Goal: Task Accomplishment & Management: Manage account settings

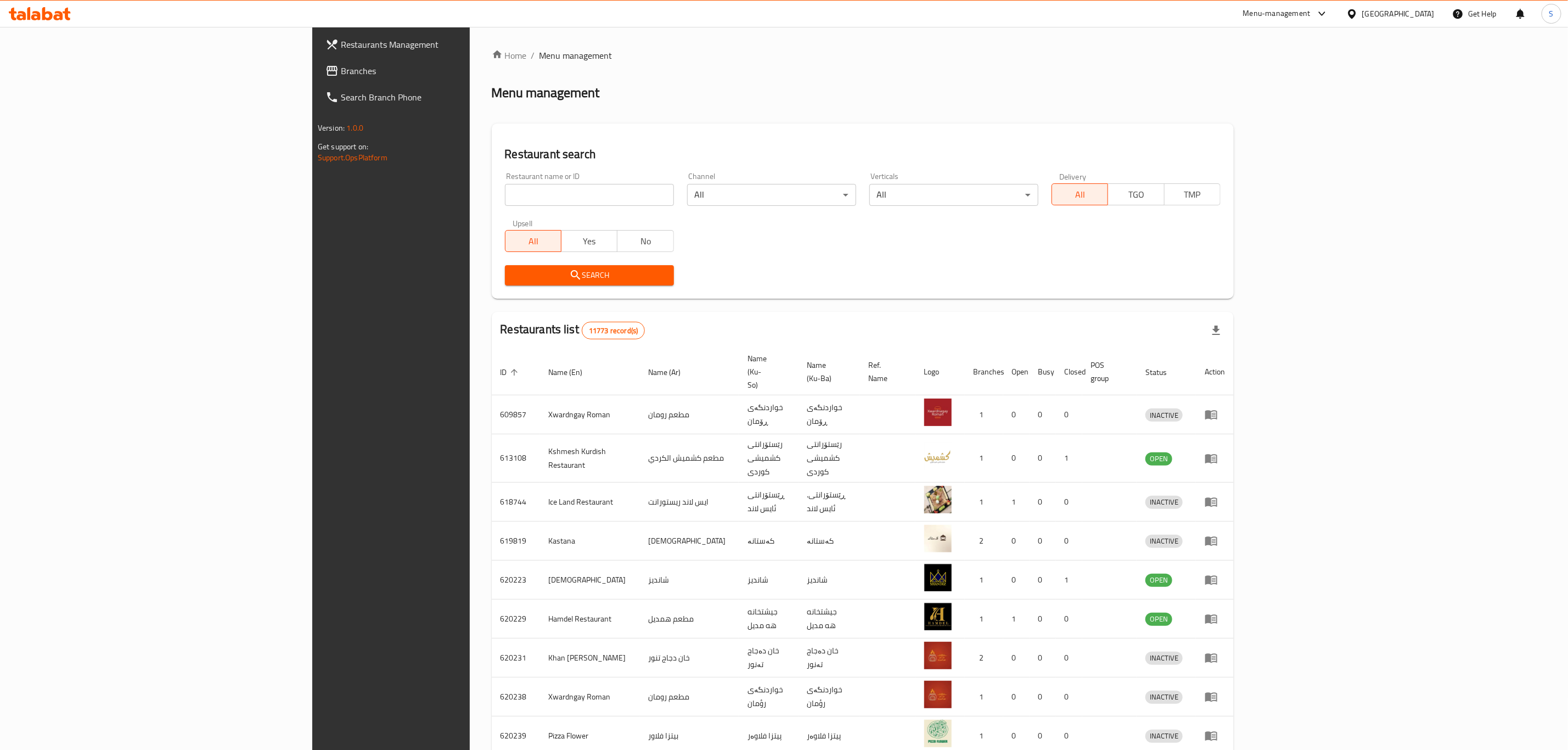
click at [492, 199] on div "Home / Menu management Menu management Restaurant search Restaurant name or ID …" at bounding box center [863, 440] width 742 height 783
click at [505, 194] on input "search" at bounding box center [590, 195] width 169 height 22
type input "manqal"
click button "Search" at bounding box center [590, 275] width 169 height 21
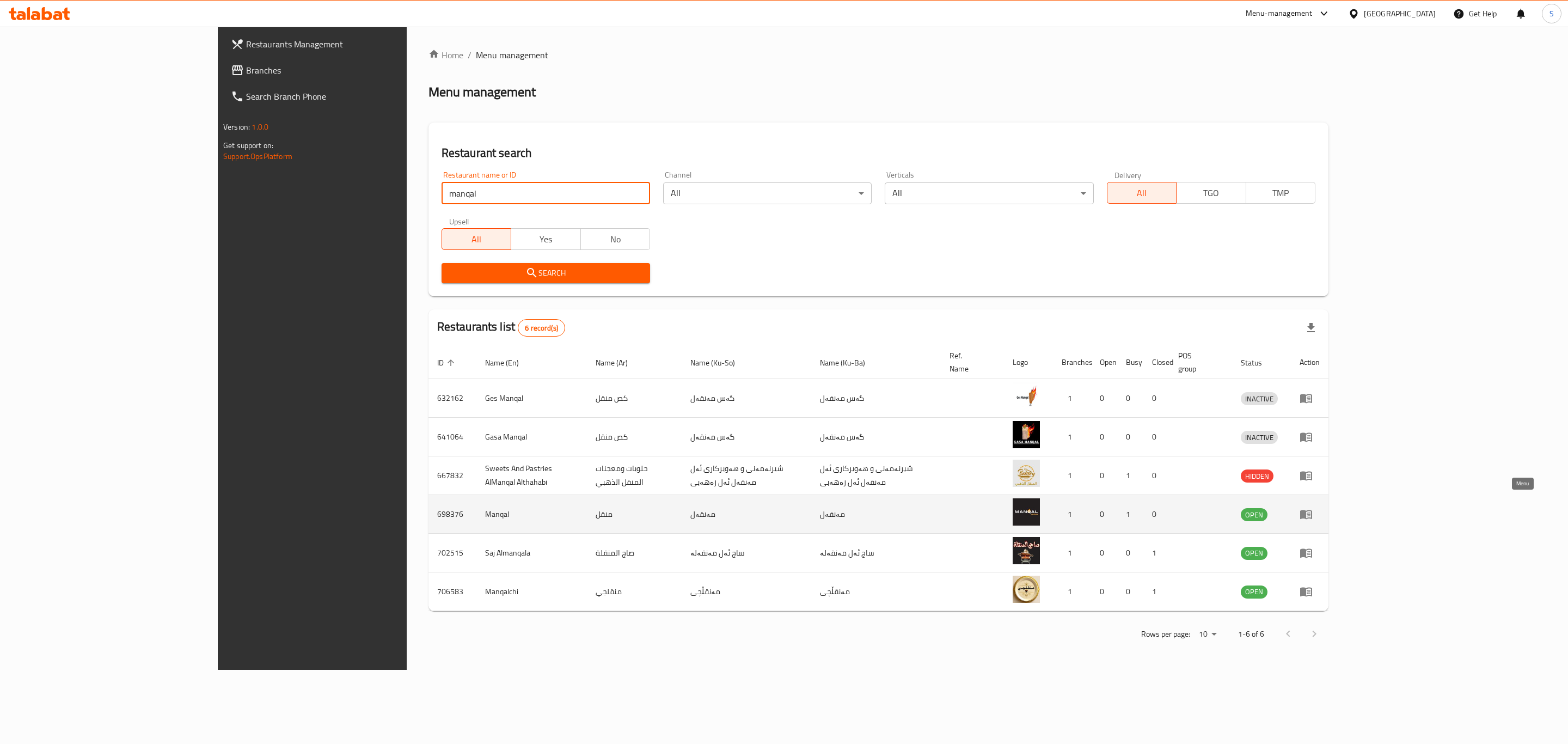
click at [1313, 507] on icon "enhanced table" at bounding box center [1306, 514] width 13 height 13
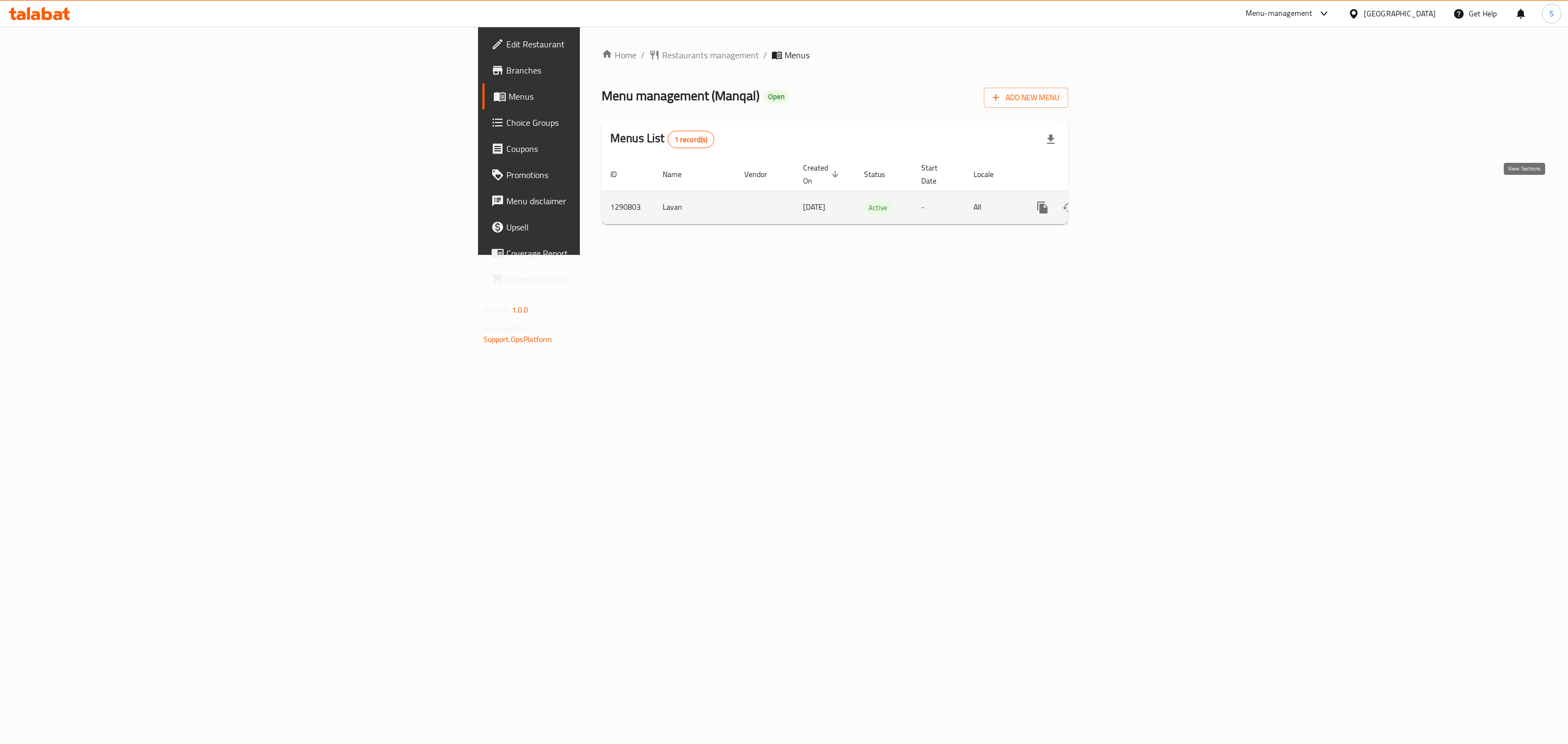
click at [1126, 202] on icon "enhanced table" at bounding box center [1121, 207] width 10 height 10
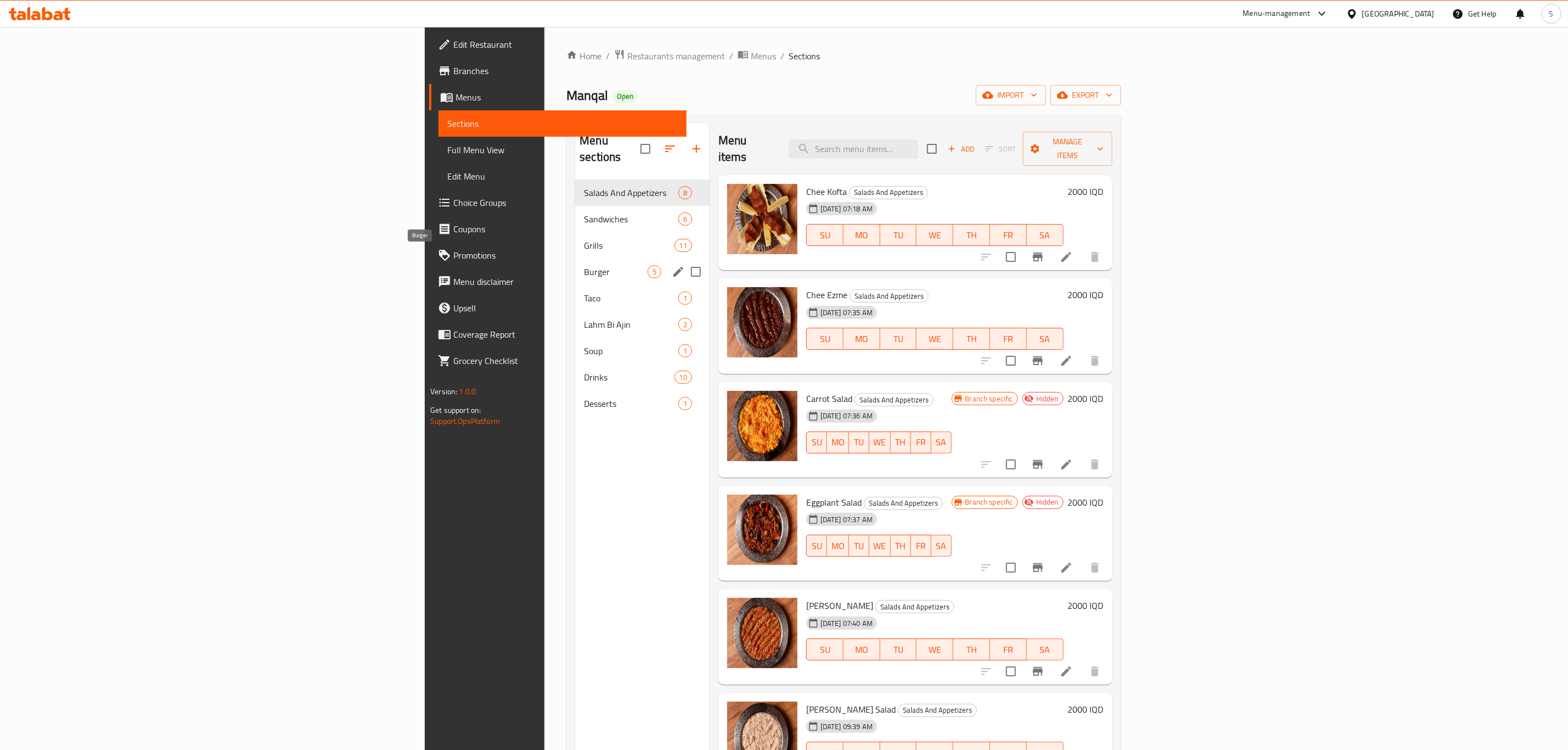
click at [584, 265] on span "Burger" at bounding box center [615, 271] width 63 height 13
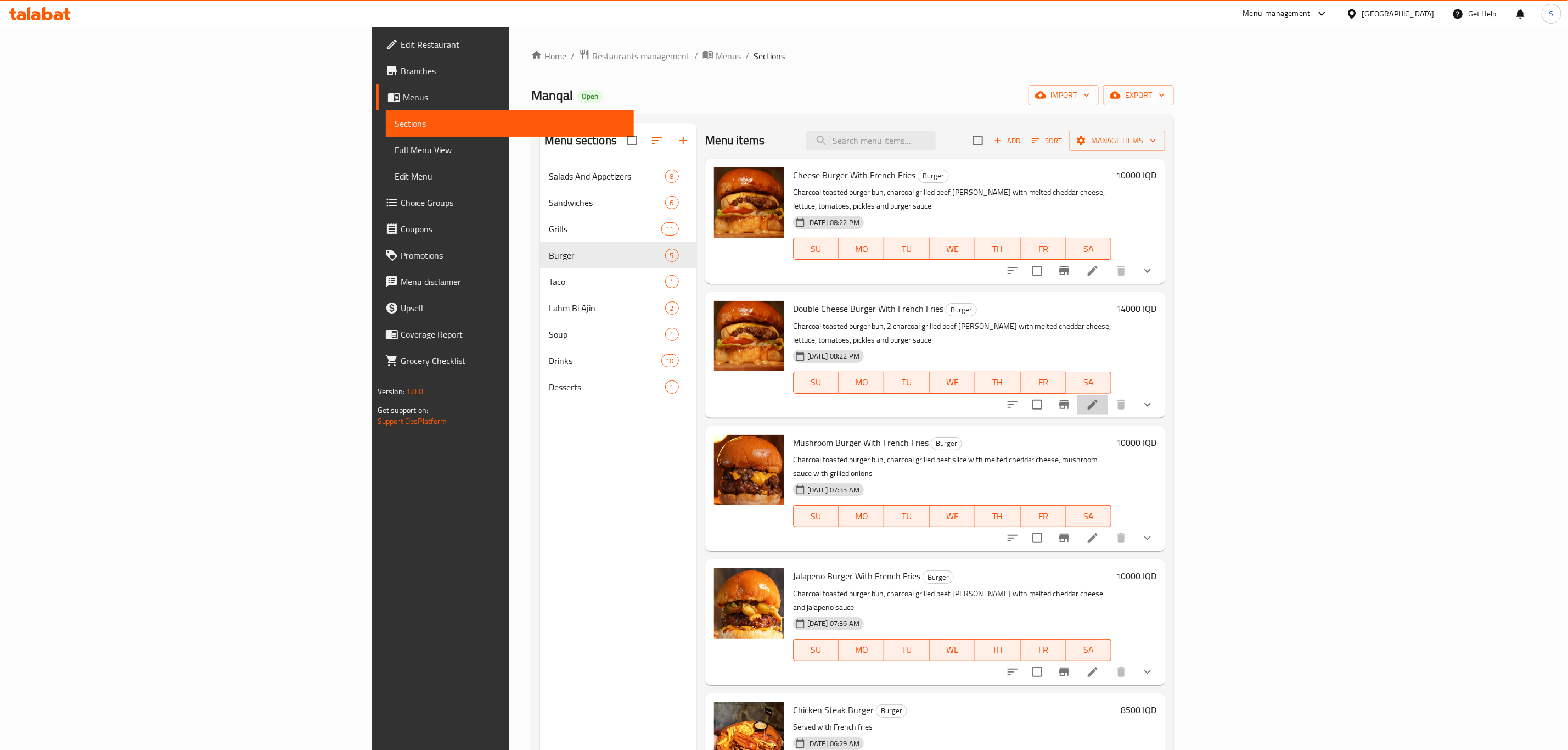
click at [1108, 395] on li at bounding box center [1092, 405] width 30 height 20
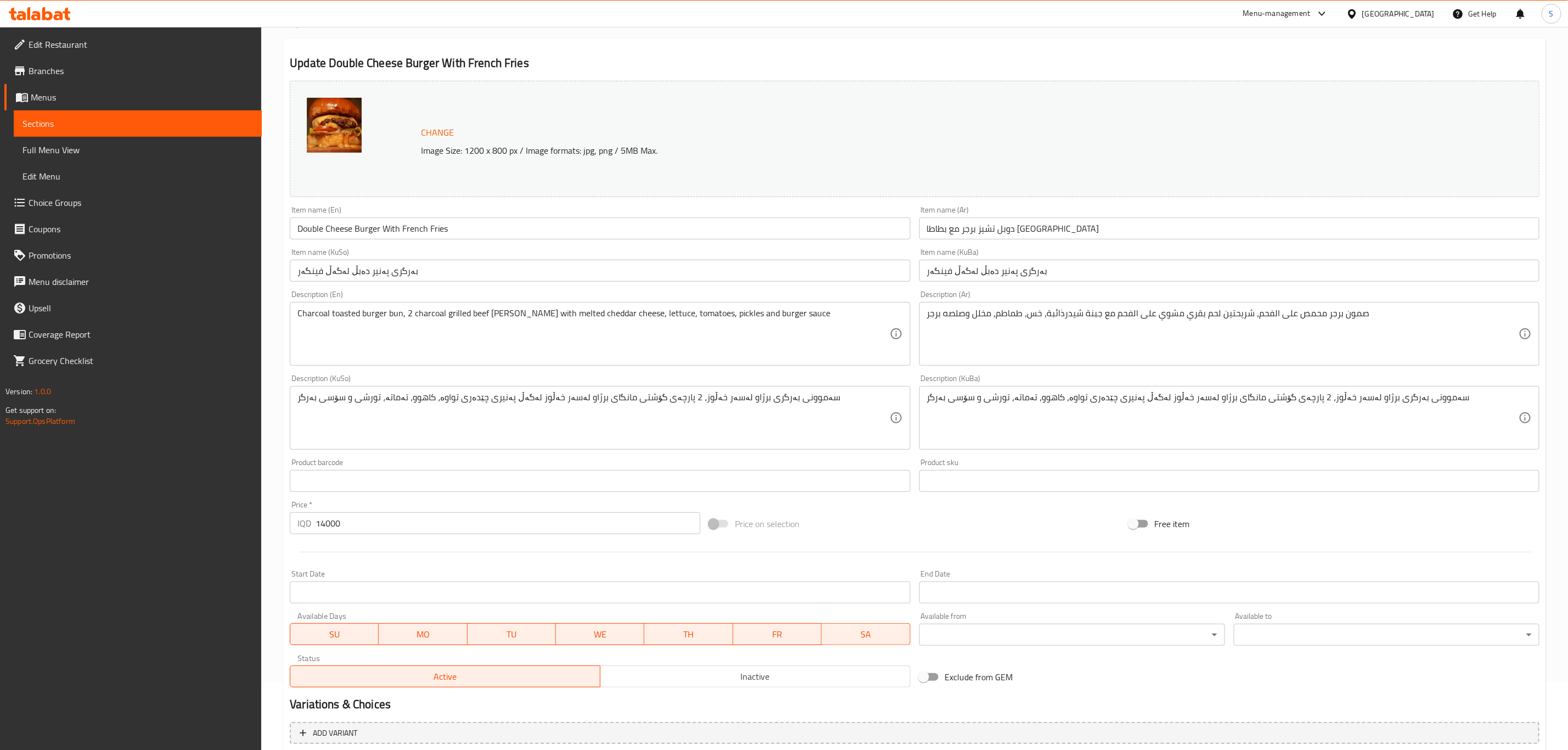
scroll to position [213, 0]
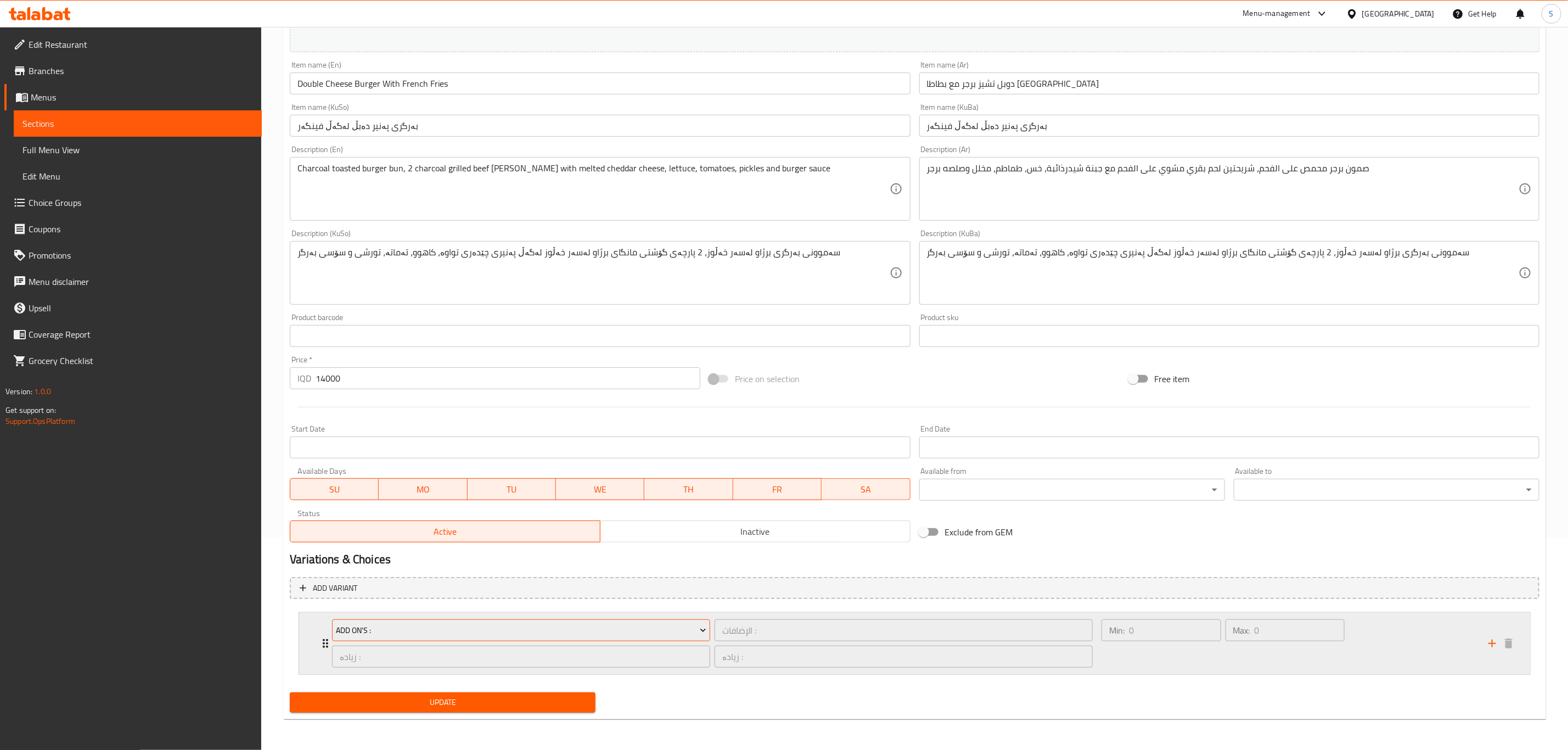
click at [335, 641] on button "Add On's :" at bounding box center [521, 630] width 378 height 22
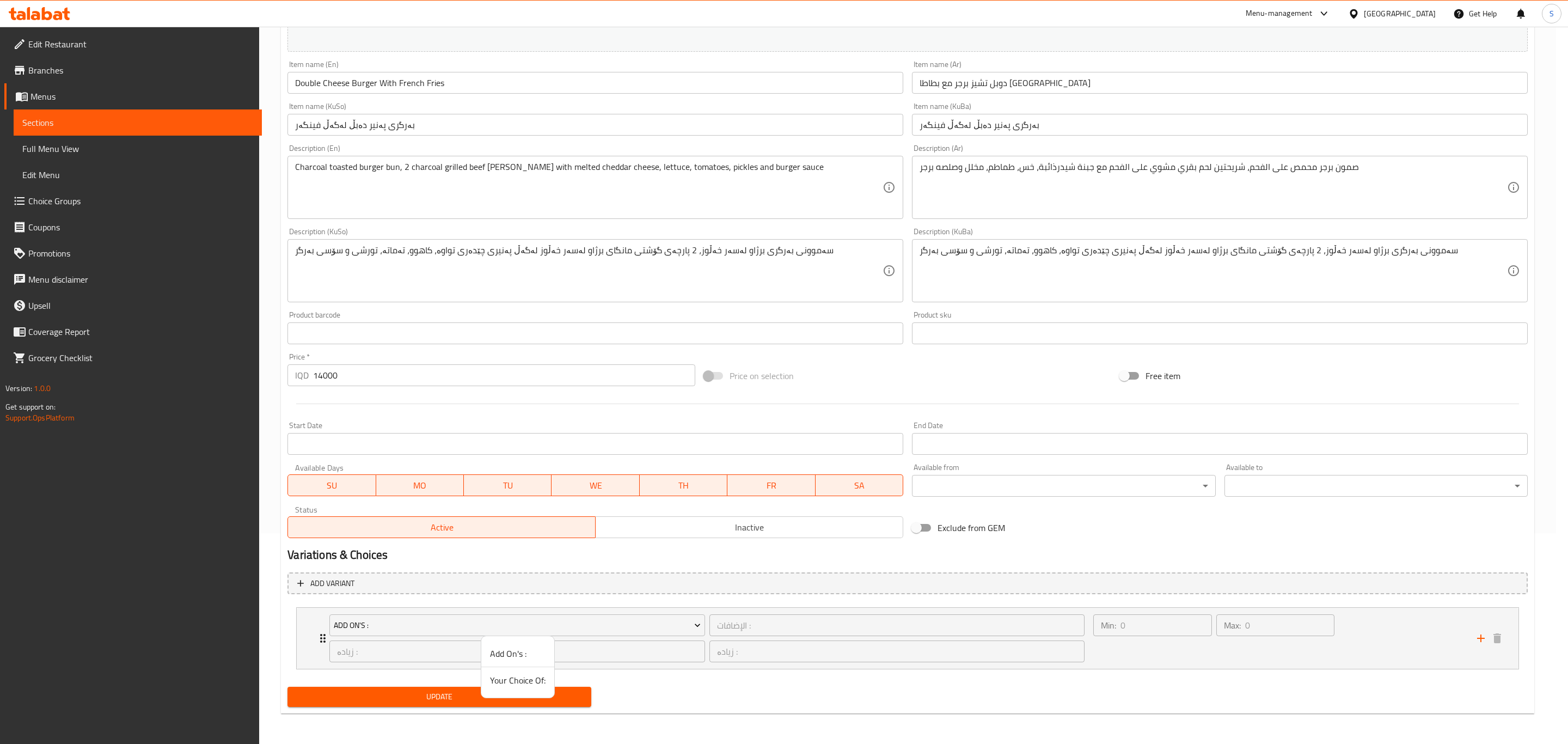
click at [317, 633] on div at bounding box center [784, 372] width 1568 height 744
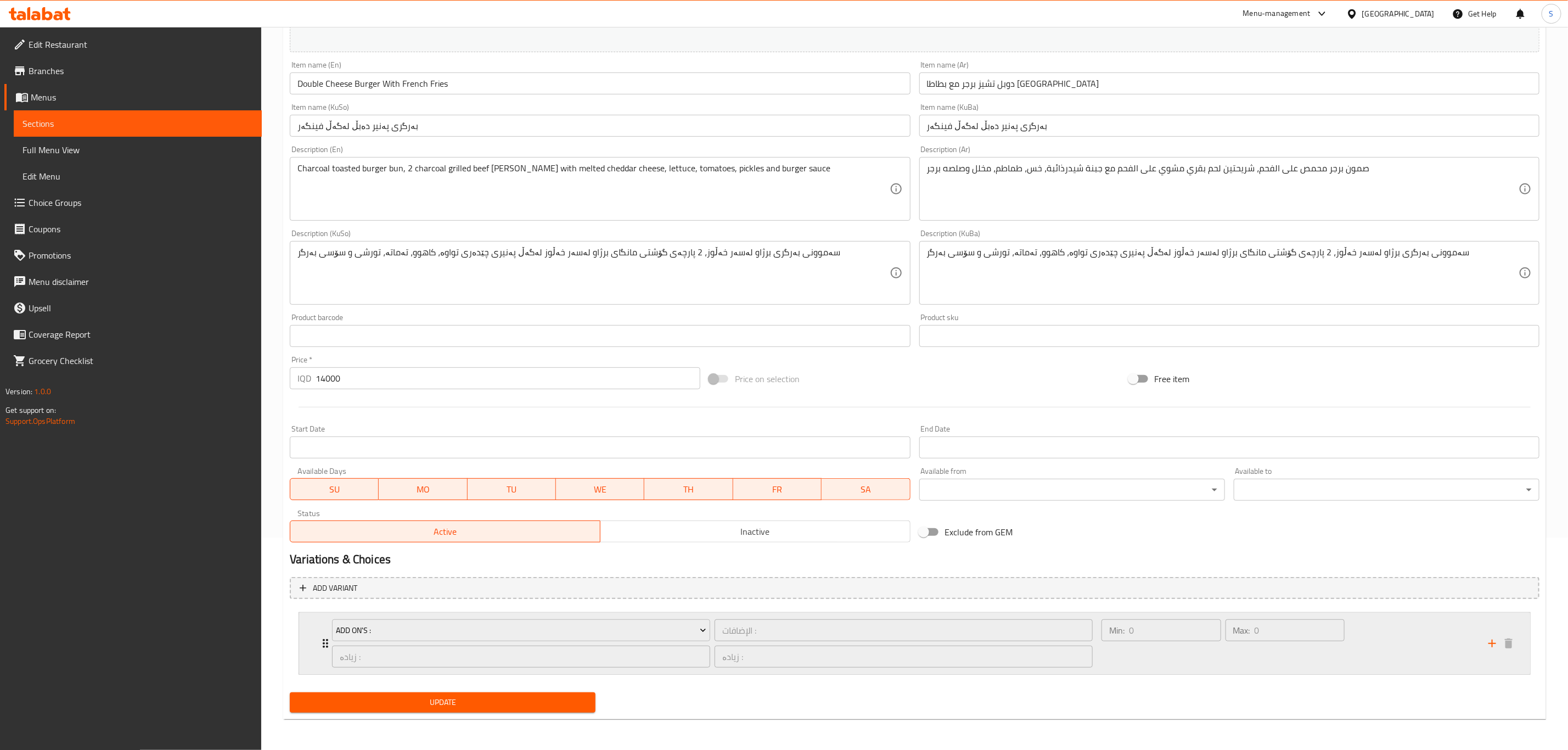
click at [331, 650] on div "زیادە : ​" at bounding box center [520, 656] width 382 height 26
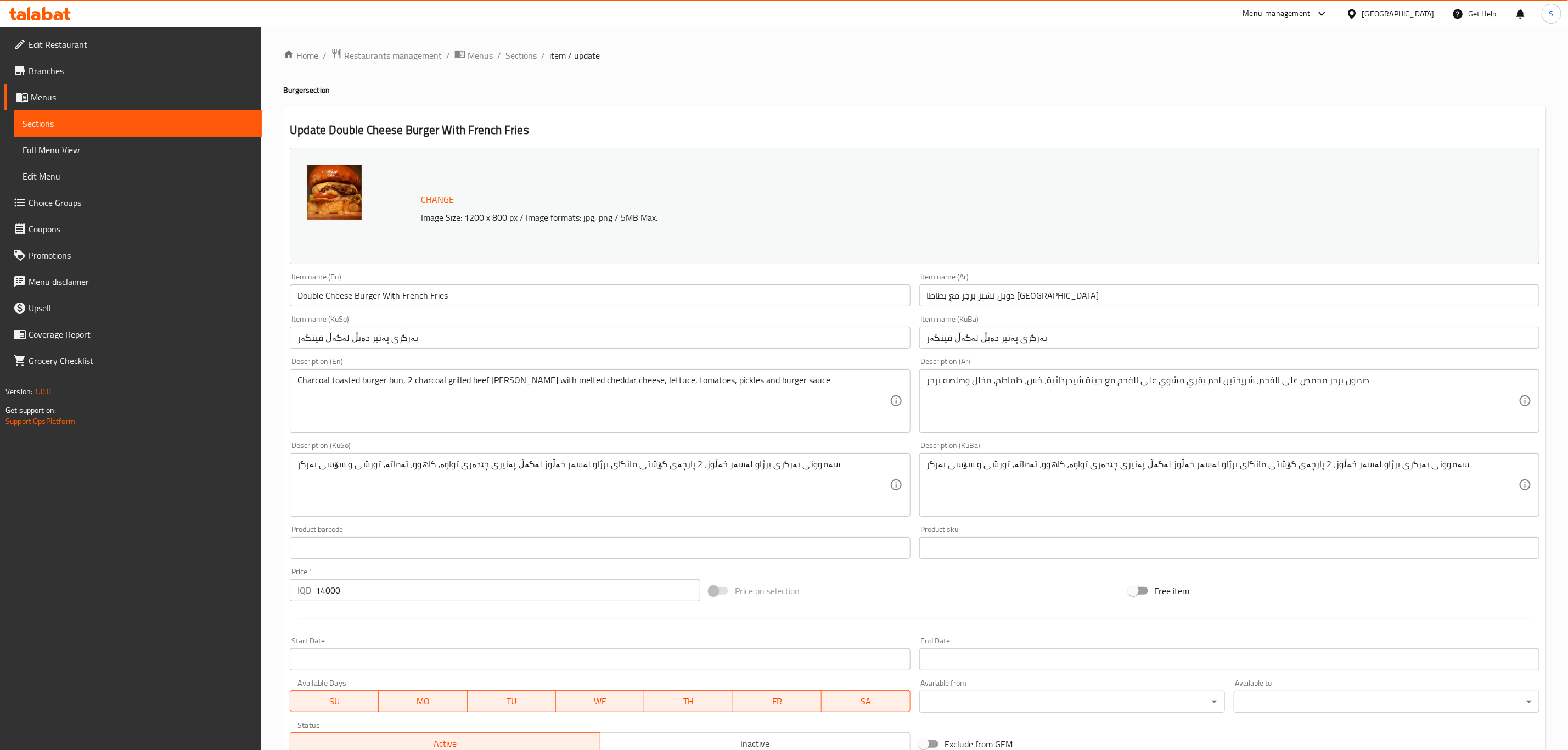
scroll to position [0, 0]
click at [524, 64] on div "Home / Restaurants management / Menus / Sections / item / update Burger section…" at bounding box center [914, 636] width 1263 height 1175
click at [527, 62] on span "Sections" at bounding box center [521, 56] width 31 height 13
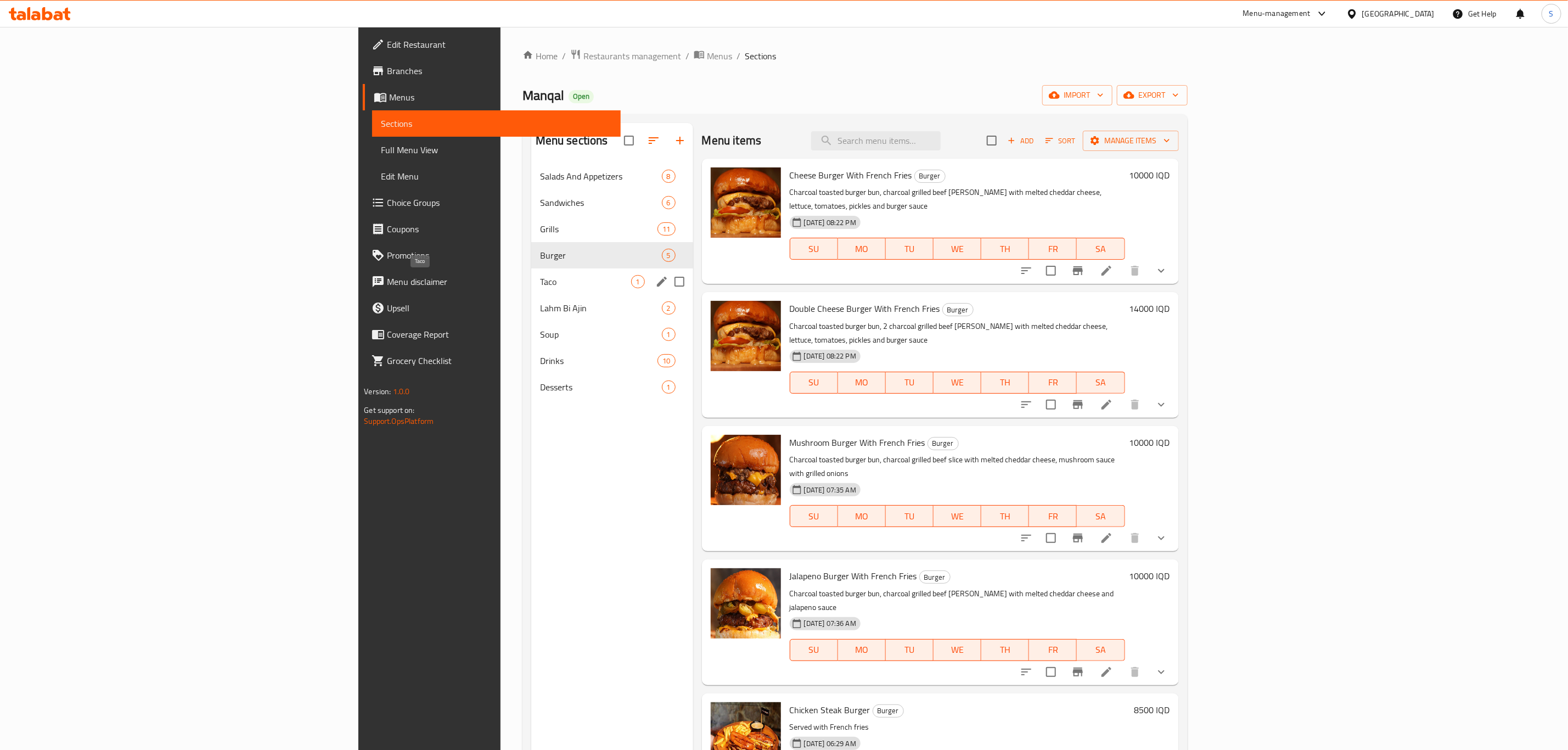
click at [540, 279] on span "Taco" at bounding box center [585, 281] width 91 height 13
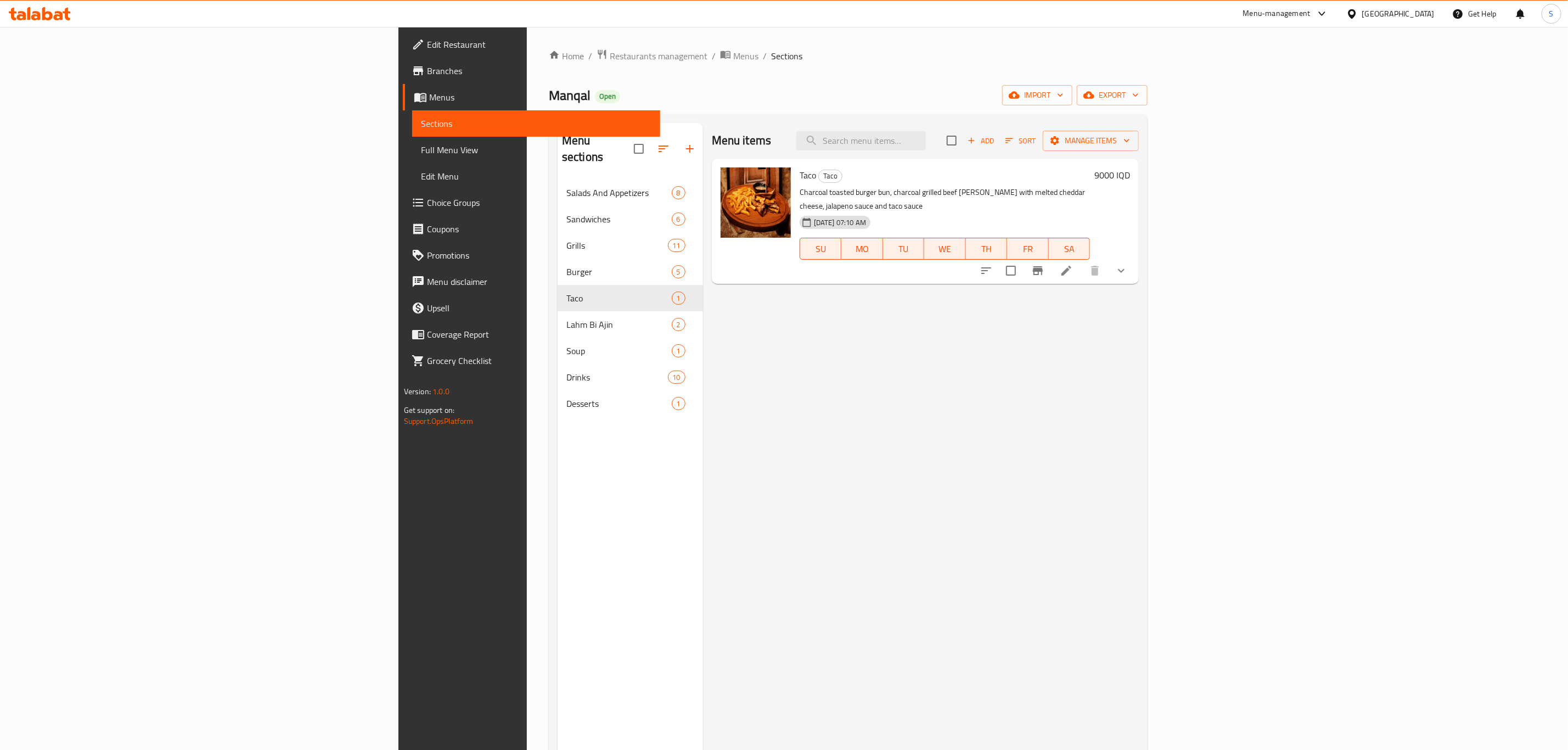
click at [1082, 261] on li at bounding box center [1066, 271] width 30 height 20
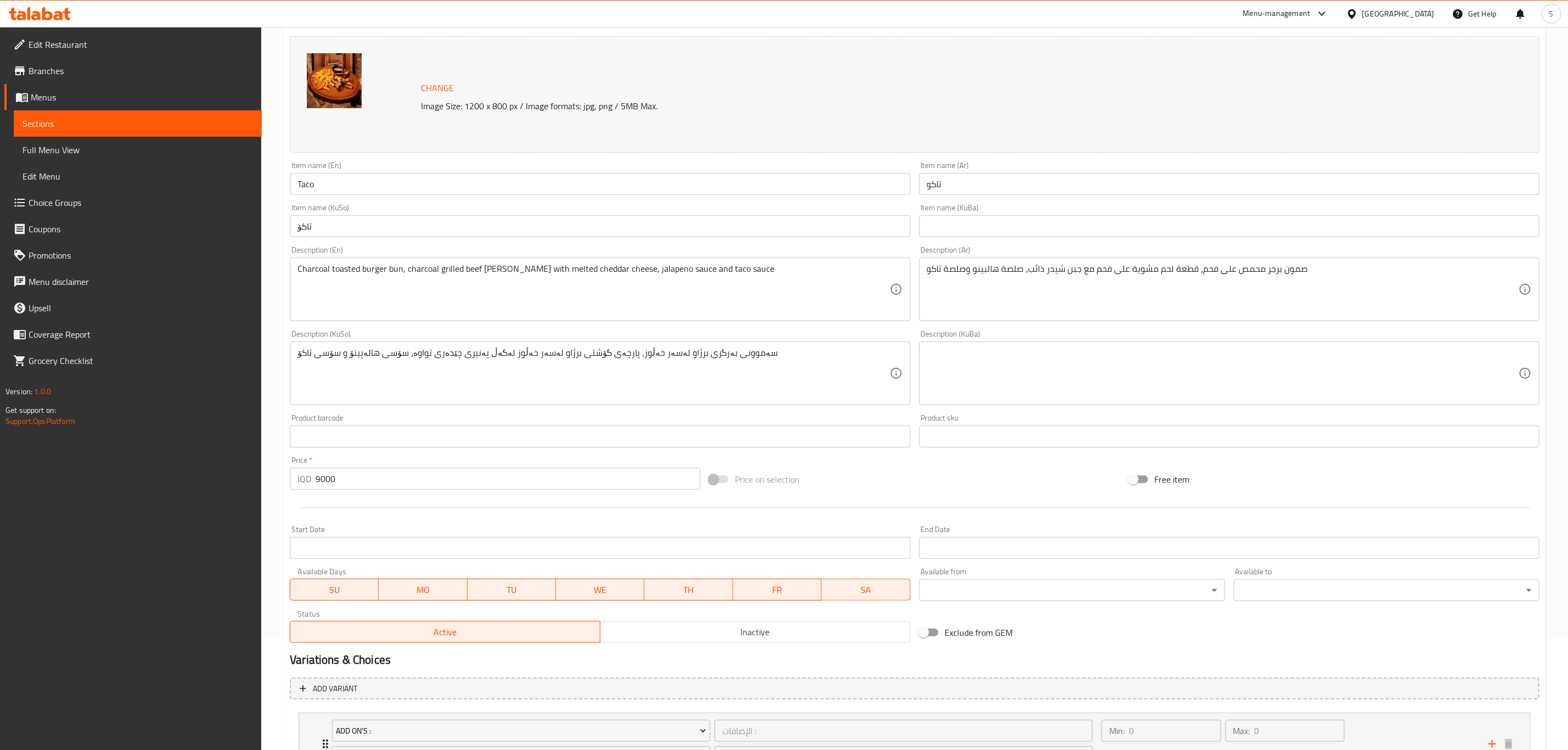
scroll to position [213, 0]
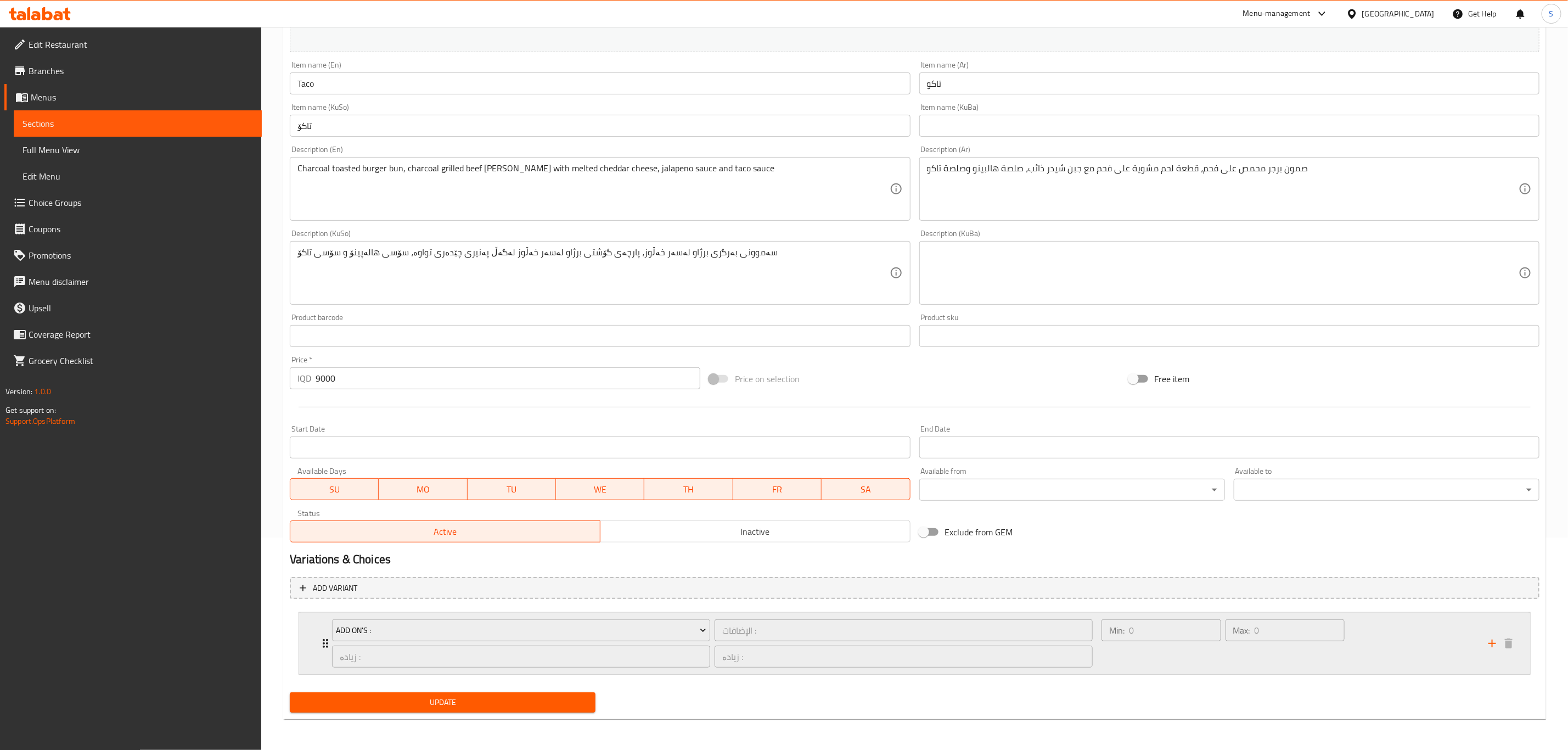
click at [325, 640] on icon "Expand" at bounding box center [325, 643] width 6 height 9
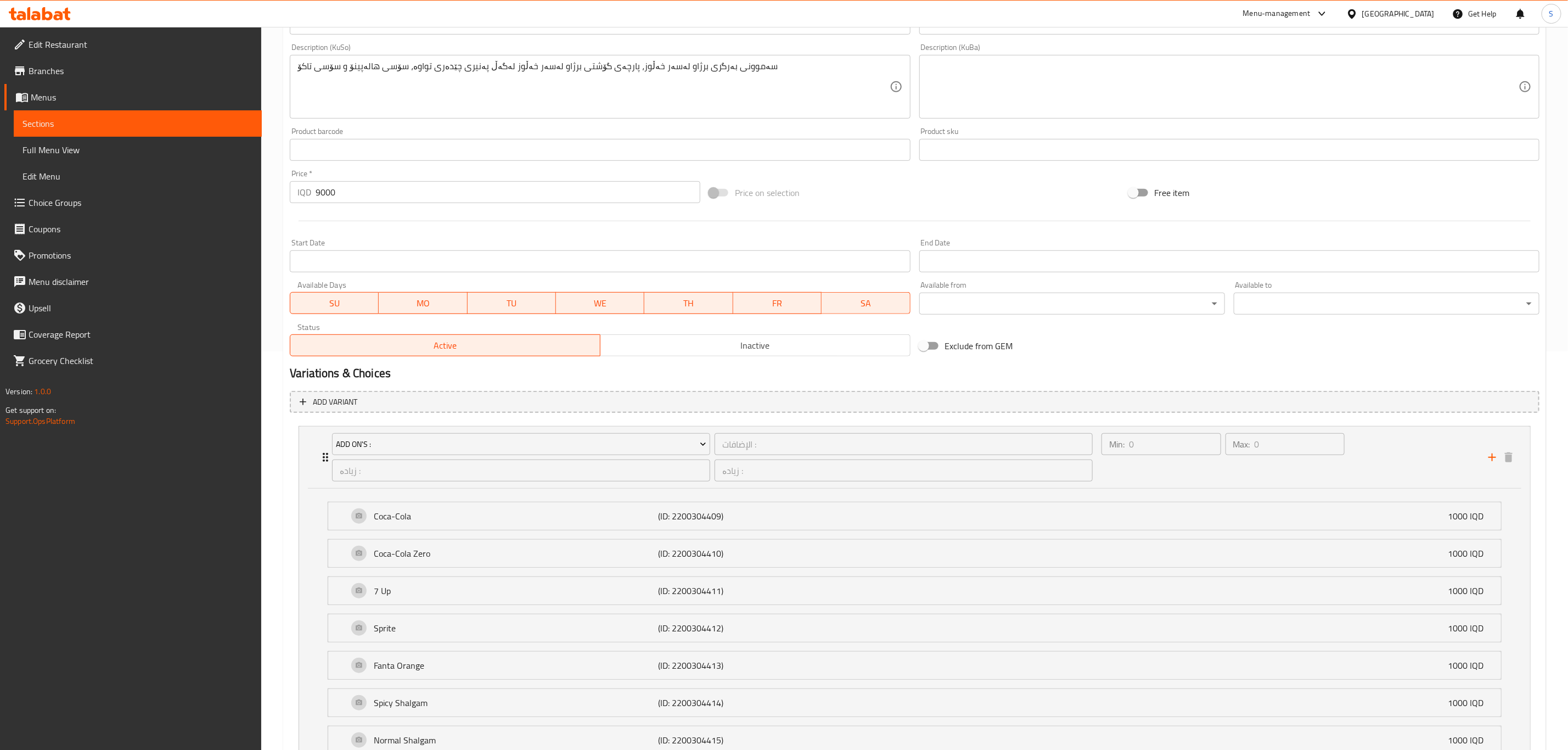
scroll to position [501, 0]
